Goal: Transaction & Acquisition: Purchase product/service

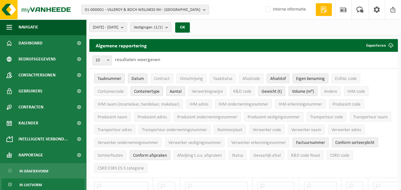
click at [191, 7] on span "01-000001 - VILLEROY & BOCH WELLNESS NV - ROESELARE" at bounding box center [143, 10] width 116 height 10
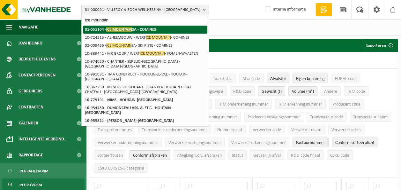
type input "ice mountain"
click at [156, 27] on strong "01-051104 - ICE MOUNTAIN SA - COMINES" at bounding box center [120, 29] width 71 height 5
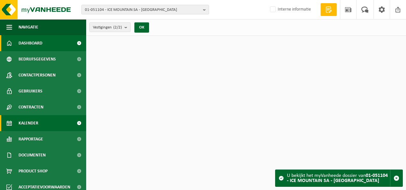
click at [41, 122] on link "Kalender" at bounding box center [43, 123] width 86 height 16
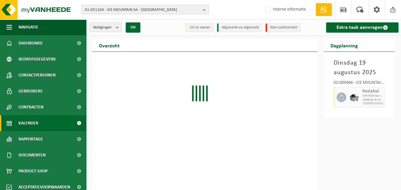
click at [37, 109] on span "Contracten" at bounding box center [31, 107] width 25 height 16
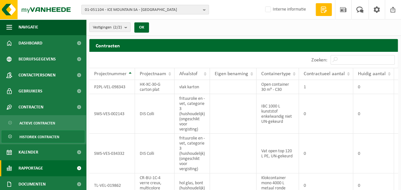
click at [35, 164] on span "Rapportage" at bounding box center [31, 168] width 25 height 16
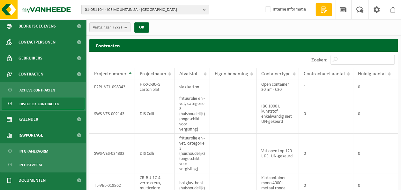
scroll to position [95, 0]
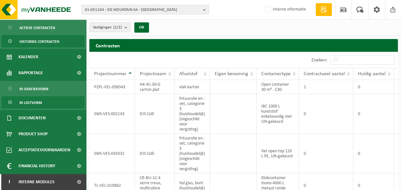
click at [38, 102] on span "In lijstvorm" at bounding box center [30, 102] width 22 height 12
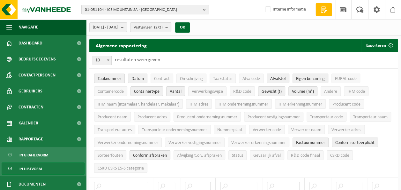
click at [127, 27] on button "2025-03-01 - 2025-08-19" at bounding box center [108, 27] width 38 height 10
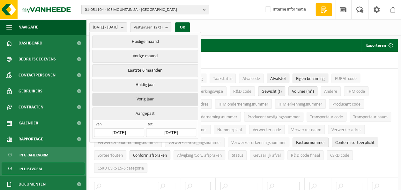
click at [147, 95] on button "Vorig jaar" at bounding box center [145, 99] width 106 height 13
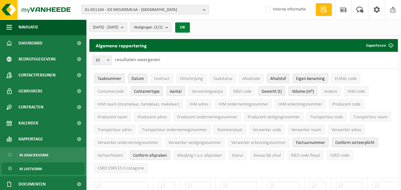
click at [190, 27] on button "OK" at bounding box center [182, 27] width 15 height 10
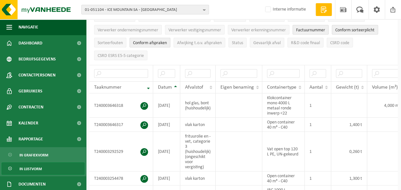
scroll to position [128, 0]
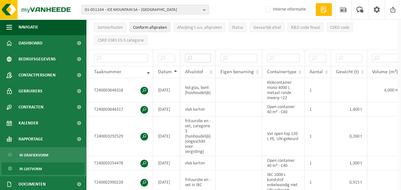
click at [209, 54] on input "text" at bounding box center [198, 58] width 26 height 9
click at [209, 54] on input "vl" at bounding box center [198, 58] width 26 height 9
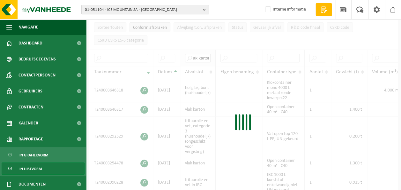
type input "vlak karton"
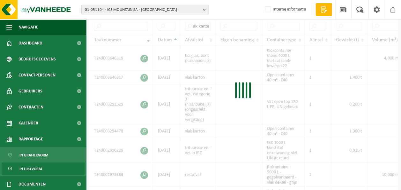
scroll to position [0, 0]
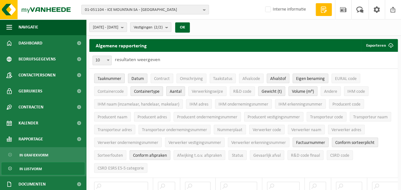
scroll to position [128, 0]
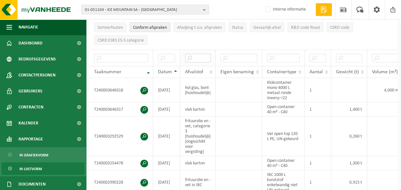
click at [205, 55] on input "text" at bounding box center [198, 58] width 26 height 9
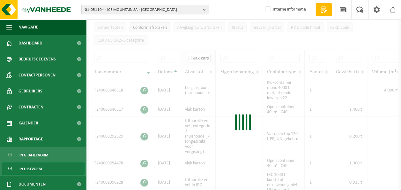
scroll to position [0, 4]
type input "vlak karton"
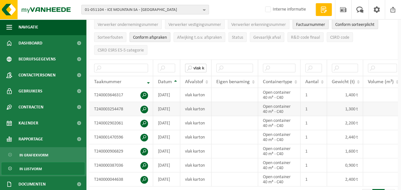
scroll to position [128, 0]
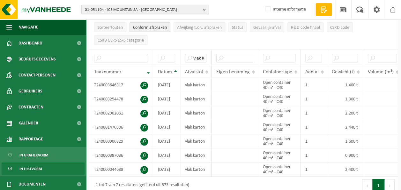
click at [28, 166] on span "In lijstvorm" at bounding box center [30, 169] width 22 height 12
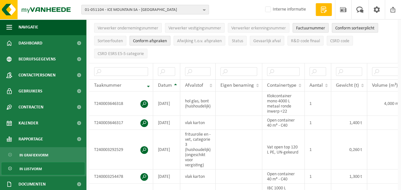
scroll to position [128, 0]
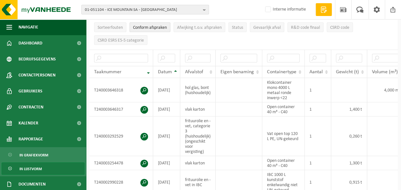
click at [33, 166] on span "In lijstvorm" at bounding box center [30, 169] width 22 height 12
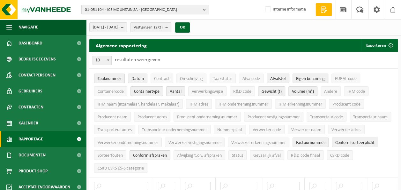
click at [30, 132] on span "Rapportage" at bounding box center [31, 139] width 25 height 16
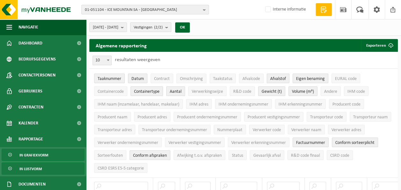
click at [38, 154] on span "In grafiekvorm" at bounding box center [33, 155] width 29 height 12
click at [118, 28] on span "[DATE] - [DATE]" at bounding box center [106, 28] width 26 height 10
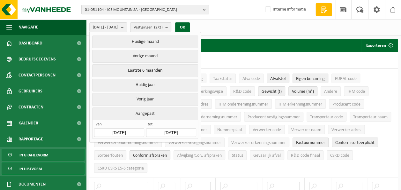
click at [31, 150] on span "In grafiekvorm" at bounding box center [33, 155] width 29 height 12
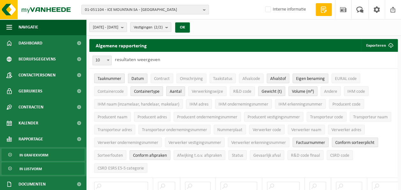
click at [31, 152] on span "In grafiekvorm" at bounding box center [33, 155] width 29 height 12
click at [37, 151] on span "In grafiekvorm" at bounding box center [33, 155] width 29 height 12
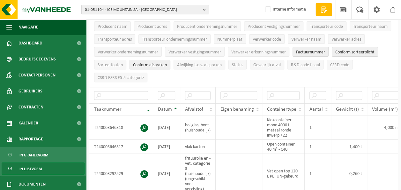
scroll to position [128, 0]
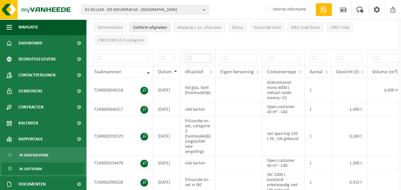
click at [195, 56] on input "text" at bounding box center [198, 58] width 26 height 9
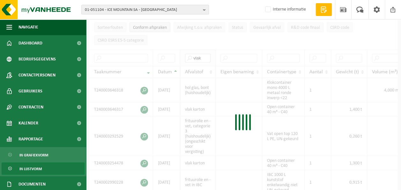
type input "vlak"
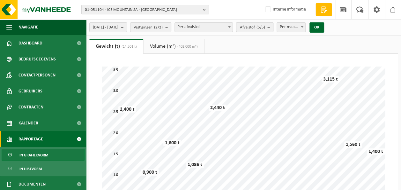
click at [265, 24] on span "Afvalstof (5/5)" at bounding box center [252, 28] width 25 height 10
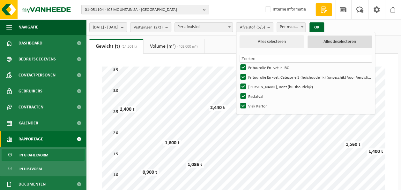
click at [353, 43] on button "Alles deselecteren" at bounding box center [340, 41] width 65 height 13
checkbox input "false"
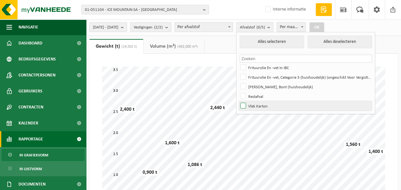
click at [278, 108] on label "Vlak Karton" at bounding box center [305, 106] width 133 height 10
click at [238, 101] on input "Vlak Karton" at bounding box center [238, 101] width 0 height 0
checkbox input "true"
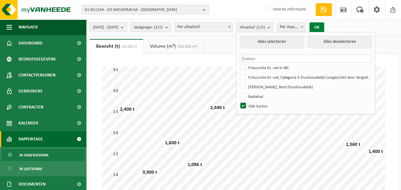
click at [324, 26] on button "OK" at bounding box center [317, 27] width 15 height 10
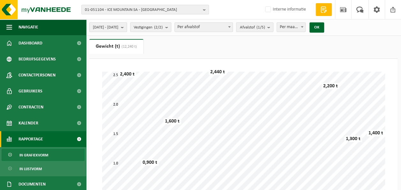
click at [127, 30] on button "[DATE] - [DATE]" at bounding box center [108, 27] width 38 height 10
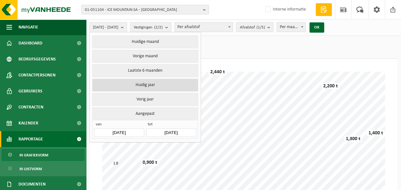
click at [143, 85] on button "Huidig jaar" at bounding box center [145, 85] width 106 height 13
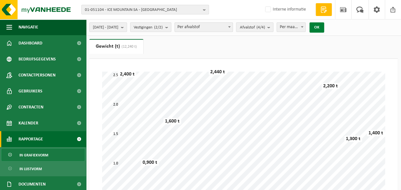
click at [324, 24] on button "OK" at bounding box center [317, 27] width 15 height 10
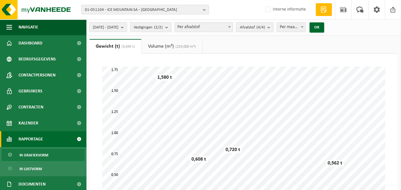
click at [273, 25] on b "submit" at bounding box center [271, 27] width 6 height 9
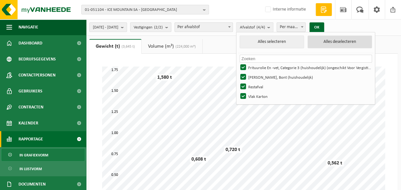
click at [347, 39] on button "Alles deselecteren" at bounding box center [340, 41] width 65 height 13
checkbox input "false"
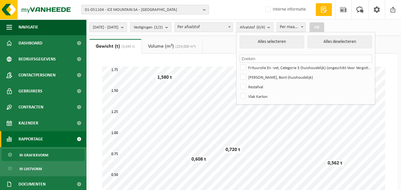
click at [270, 102] on ul "Alles selecteren Alles deselecteren Geen materialen beschikbaar voor de gekozen…" at bounding box center [306, 68] width 139 height 72
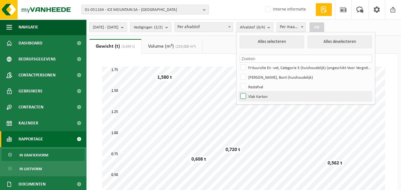
click at [266, 96] on label "Vlak Karton" at bounding box center [305, 96] width 133 height 10
click at [238, 91] on input "Vlak Karton" at bounding box center [238, 91] width 0 height 0
checkbox input "true"
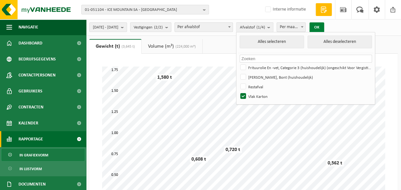
click at [324, 29] on button "OK" at bounding box center [317, 27] width 15 height 10
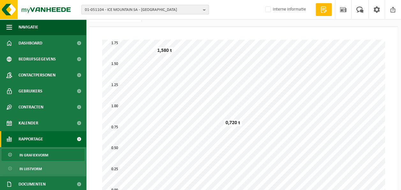
scroll to position [64, 0]
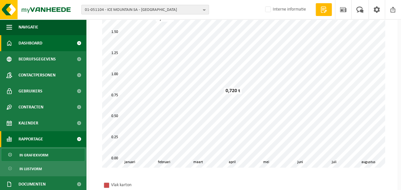
click at [40, 41] on span "Dashboard" at bounding box center [31, 43] width 24 height 16
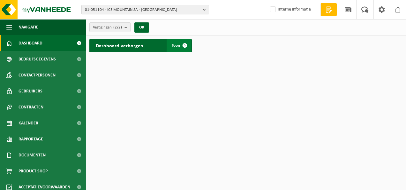
click at [175, 45] on span "Toon" at bounding box center [176, 45] width 8 height 4
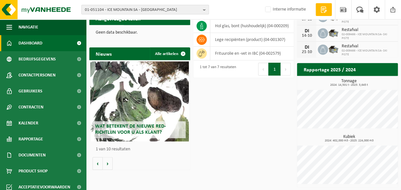
scroll to position [157, 0]
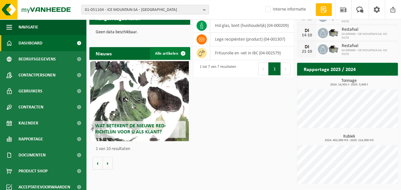
click at [165, 55] on link "Alle artikelen" at bounding box center [170, 53] width 40 height 13
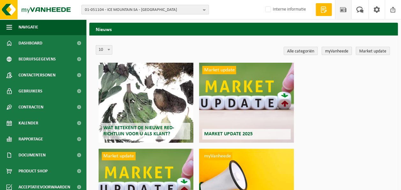
click at [251, 88] on div "Market update Market update 2025" at bounding box center [246, 103] width 95 height 80
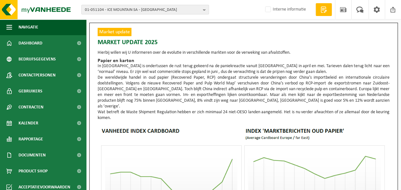
drag, startPoint x: 97, startPoint y: 65, endPoint x: 129, endPoint y: 108, distance: 53.8
drag, startPoint x: 129, startPoint y: 108, endPoint x: 152, endPoint y: 109, distance: 23.0
click at [152, 109] on p "Wat betreft de Waste Shipment Regulation hebben er zich minimaal 24 niet-OESO l…" at bounding box center [244, 114] width 292 height 11
click at [161, 110] on p "Wat betreft de Waste Shipment Regulation hebben er zich minimaal 24 niet-OESO l…" at bounding box center [244, 114] width 292 height 11
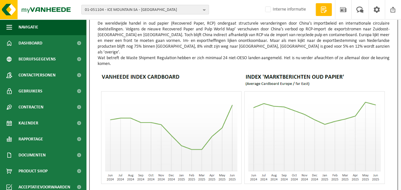
scroll to position [64, 0]
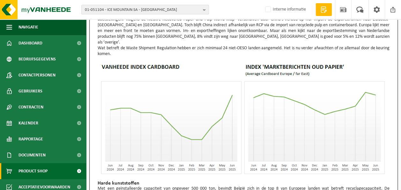
click at [40, 169] on span "Product Shop" at bounding box center [33, 171] width 29 height 16
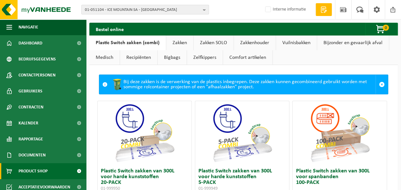
click at [283, 40] on link "Vuilnisbakken" at bounding box center [296, 42] width 41 height 15
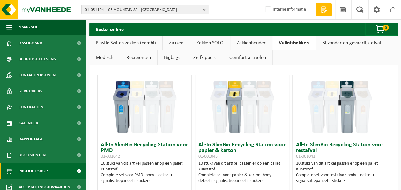
click at [401, 184] on html "01-051104 - ICE MOUNTAIN SA - COMINES 01-051104 - ICE MOUNTAIN SA - COMINES 02-…" at bounding box center [200, 95] width 401 height 190
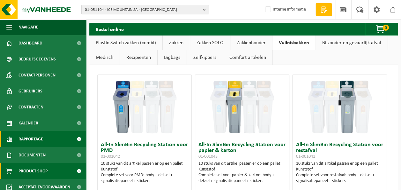
click at [33, 140] on span "Rapportage" at bounding box center [31, 139] width 25 height 16
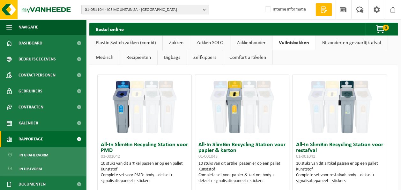
click at [36, 138] on span "Rapportage" at bounding box center [31, 139] width 25 height 16
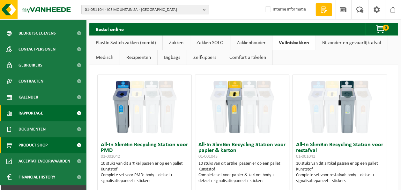
scroll to position [37, 0]
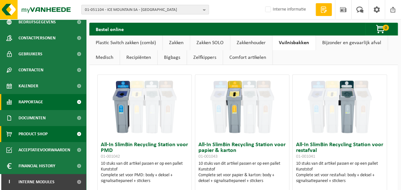
click at [44, 102] on link "Rapportage" at bounding box center [43, 102] width 86 height 16
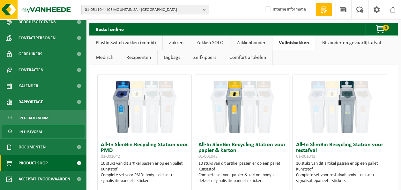
click at [35, 129] on span "In lijstvorm" at bounding box center [30, 132] width 22 height 12
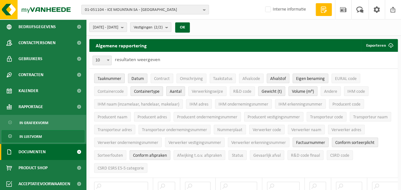
scroll to position [66, 0]
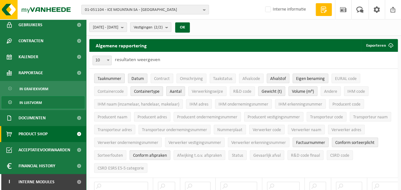
click at [36, 132] on span "Product Shop" at bounding box center [33, 134] width 29 height 16
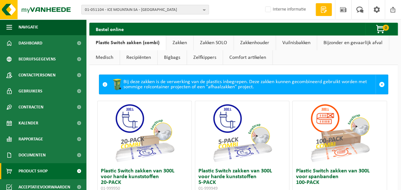
click at [179, 43] on link "Zakken" at bounding box center [179, 42] width 27 height 15
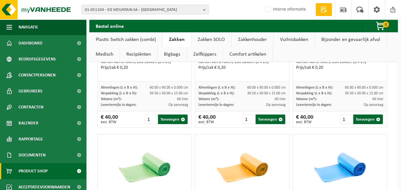
scroll to position [1107, 0]
